Goal: Information Seeking & Learning: Learn about a topic

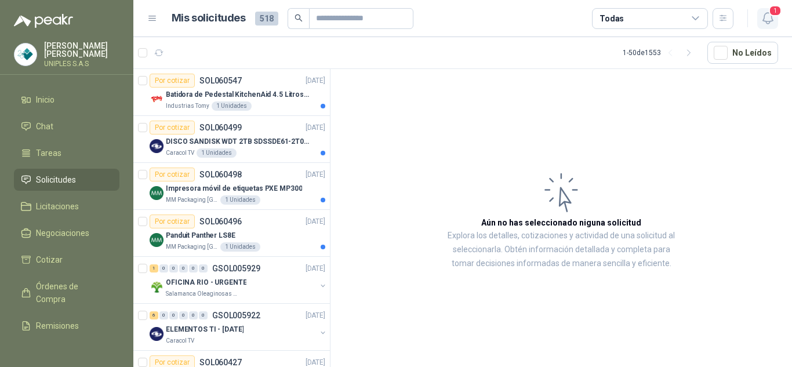
click at [766, 20] on icon "button" at bounding box center [768, 18] width 14 height 14
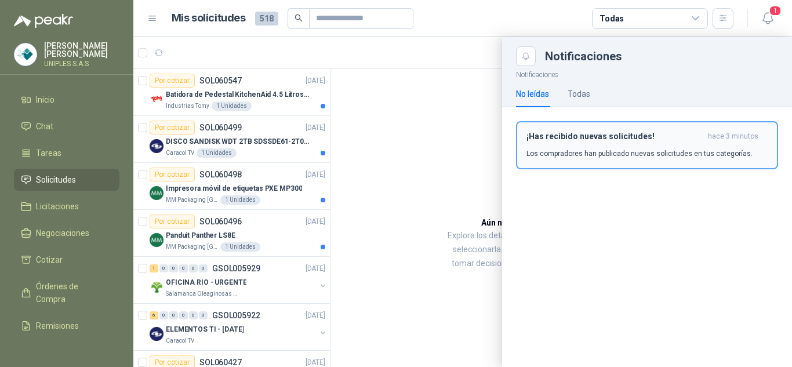
click at [580, 154] on p "Los compradores han publicado nuevas solicitudes en tus categorías." at bounding box center [639, 153] width 226 height 10
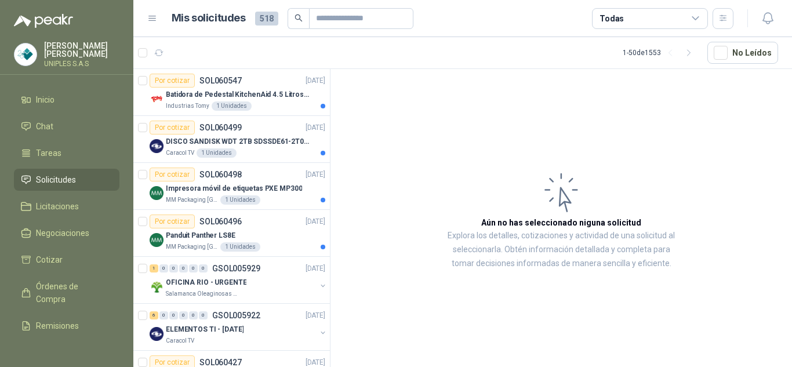
click at [695, 19] on icon at bounding box center [695, 18] width 6 height 3
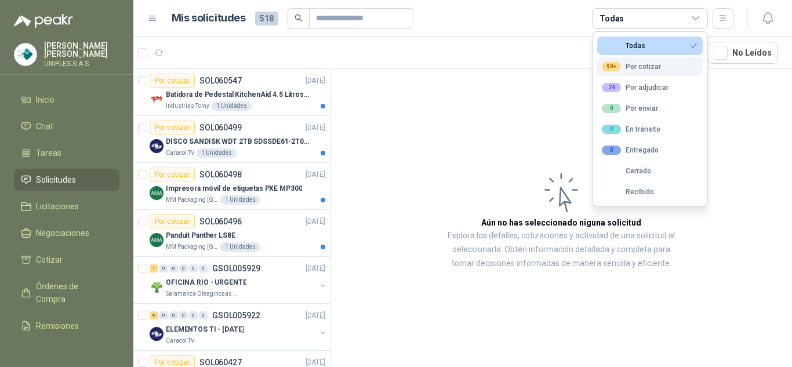
click at [656, 63] on div "99+ Por cotizar" at bounding box center [631, 66] width 59 height 9
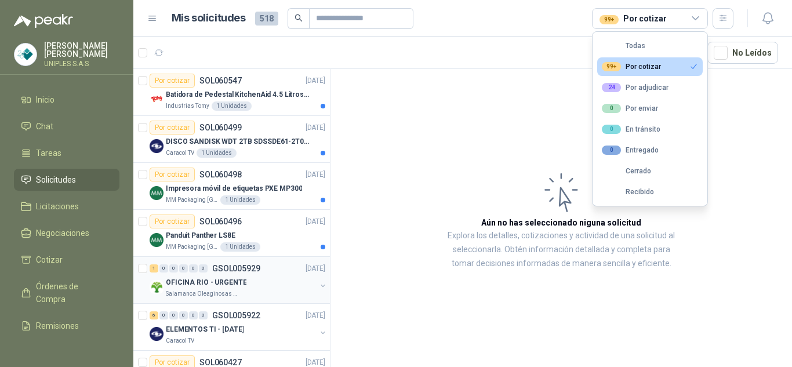
click at [227, 267] on p "GSOL005929" at bounding box center [236, 268] width 48 height 8
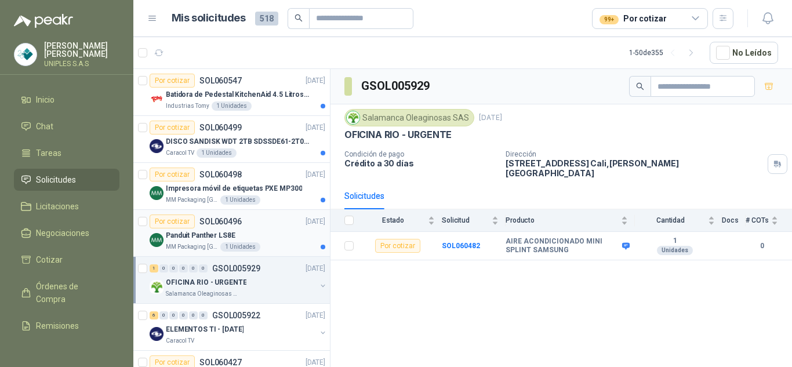
click at [228, 217] on p "SOL060496" at bounding box center [220, 221] width 42 height 8
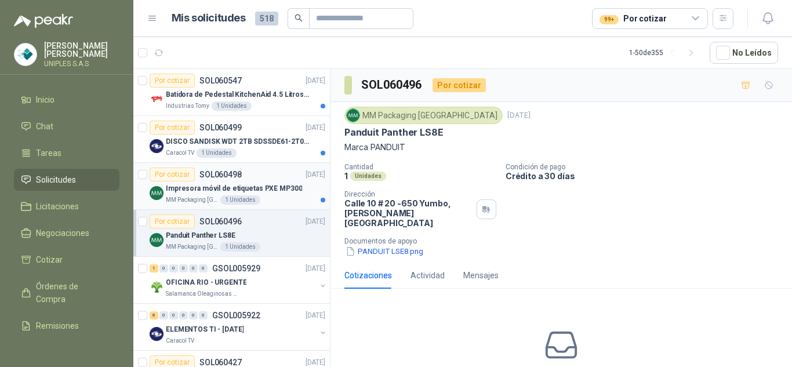
click at [219, 169] on div "Por cotizar SOL060498" at bounding box center [196, 175] width 92 height 14
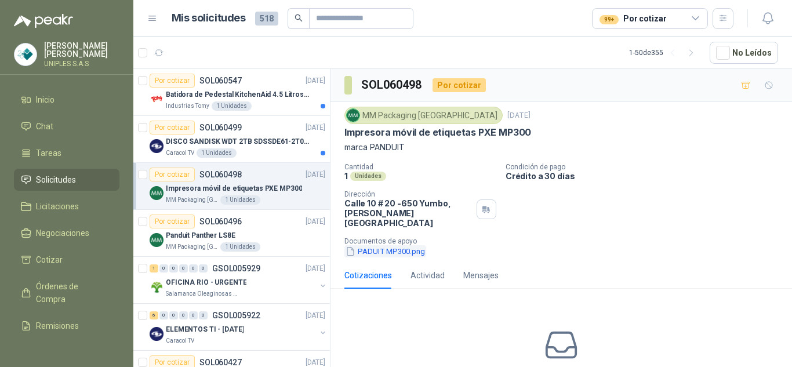
click at [379, 245] on button "PADUIT MP300.png" at bounding box center [385, 251] width 82 height 12
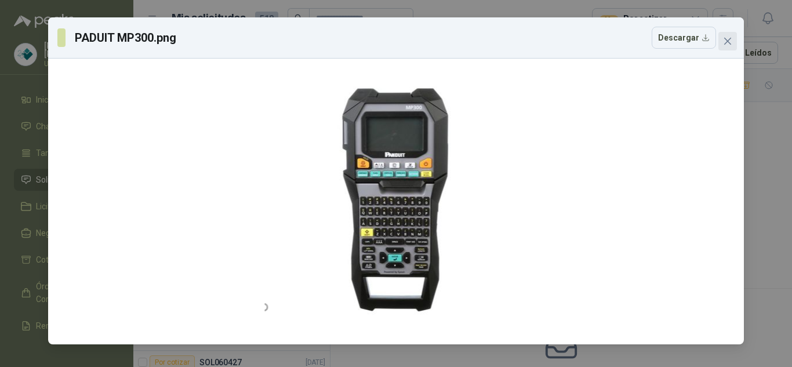
click at [731, 42] on icon "close" at bounding box center [727, 41] width 9 height 9
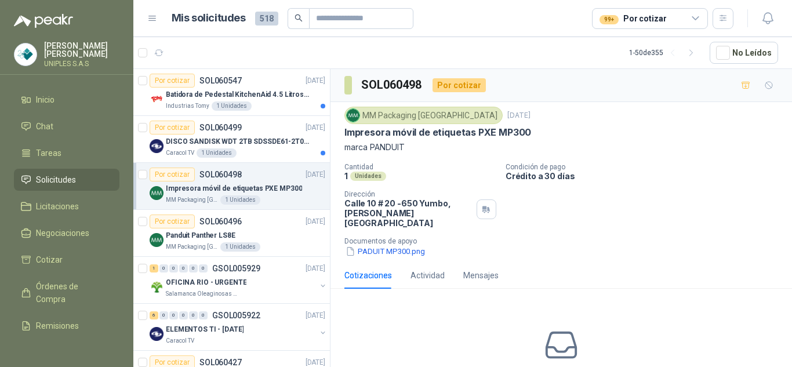
click at [227, 172] on p "SOL060498" at bounding box center [220, 174] width 42 height 8
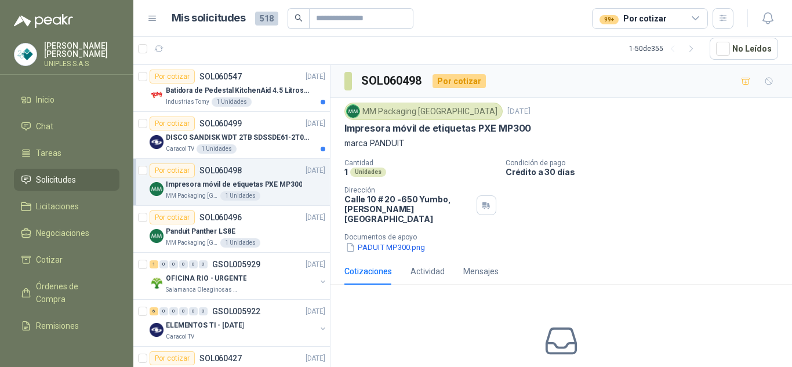
click at [220, 169] on p "SOL060498" at bounding box center [220, 170] width 42 height 8
click at [406, 241] on button "PADUIT MP300.png" at bounding box center [385, 247] width 82 height 12
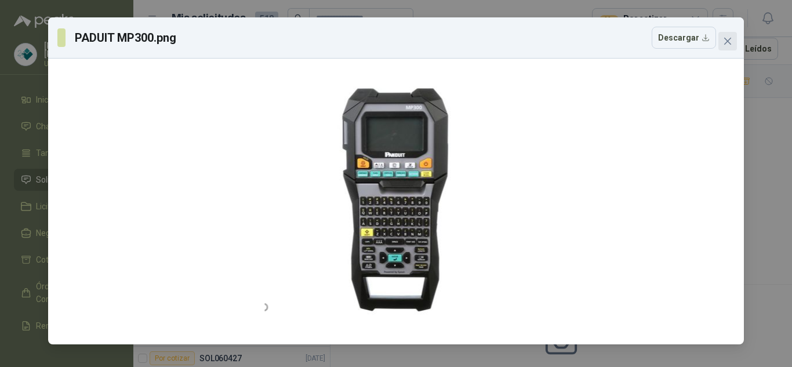
click at [732, 41] on icon "close" at bounding box center [727, 41] width 9 height 9
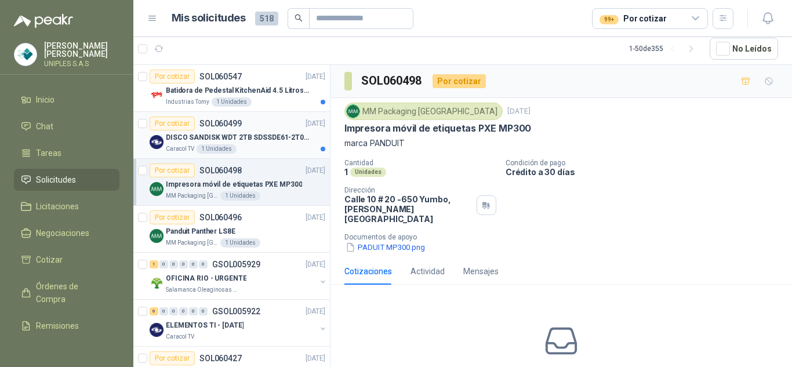
click at [245, 132] on p "DISCO SANDISK WDT 2TB SDSSDE61-2T00-G25" at bounding box center [238, 137] width 144 height 11
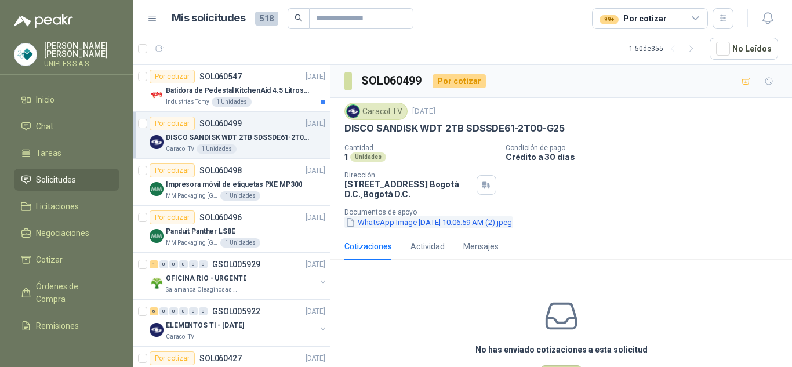
click at [399, 222] on button "WhatsApp Image [DATE] 10.06.59 AM (2).jpeg" at bounding box center [428, 222] width 169 height 12
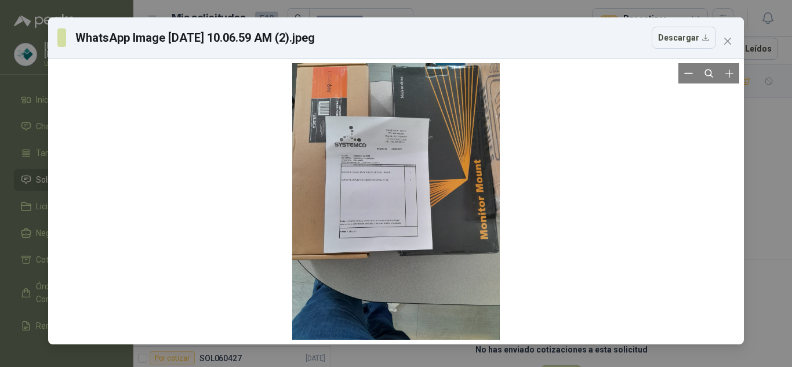
click at [413, 184] on div at bounding box center [396, 201] width 208 height 277
click at [728, 42] on icon "close" at bounding box center [727, 41] width 7 height 7
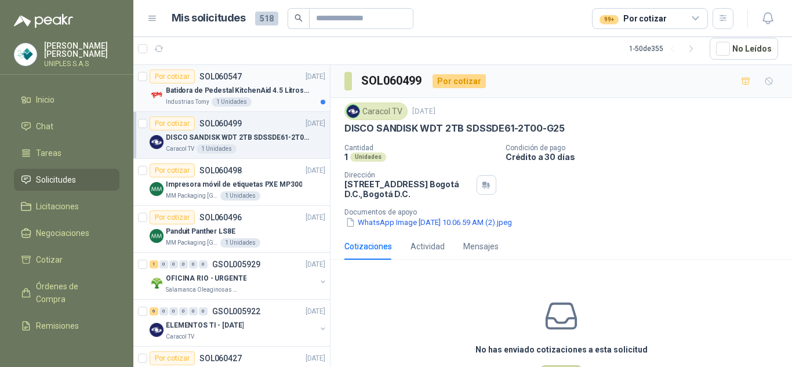
click at [221, 73] on p "SOL060547" at bounding box center [220, 76] width 42 height 8
